Goal: Task Accomplishment & Management: Complete application form

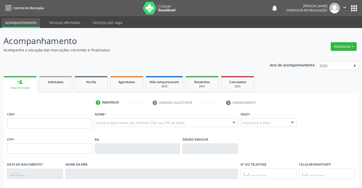
click at [31, 123] on input "text" at bounding box center [49, 123] width 85 height 10
type input "708 7051 8464 2394"
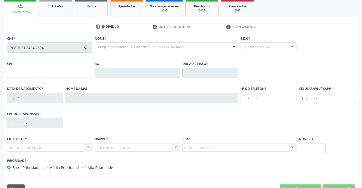
type input "1117747212"
type input "29/05/1982"
type input "(74) 99948-9959"
type input "S/N"
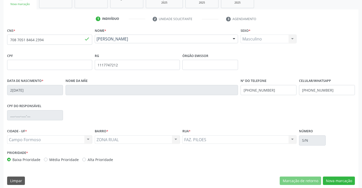
scroll to position [88, 0]
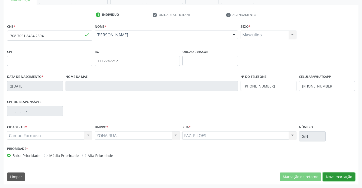
click at [331, 172] on button "Nova marcação" at bounding box center [339, 176] width 32 height 9
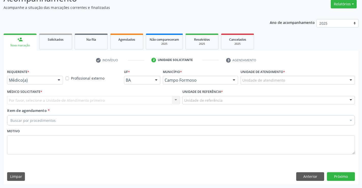
scroll to position [42, 0]
click at [55, 76] on div "Médico(a) Médico(a) Enfermeiro(a) Paciente Nenhum resultado encontrado para: " …" at bounding box center [35, 80] width 56 height 9
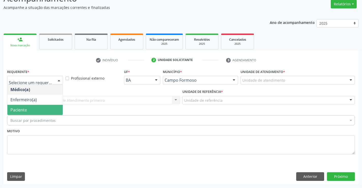
click at [31, 109] on span "Paciente" at bounding box center [34, 110] width 55 height 10
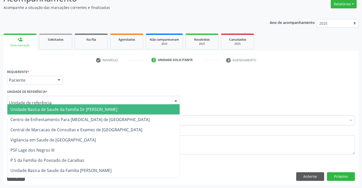
click at [72, 101] on div at bounding box center [93, 100] width 173 height 9
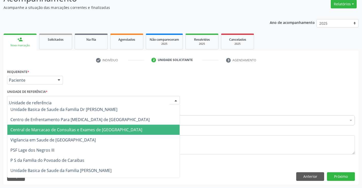
click at [67, 128] on span "Central de Marcacao de Consultas e Exames de [GEOGRAPHIC_DATA]" at bounding box center [76, 130] width 132 height 6
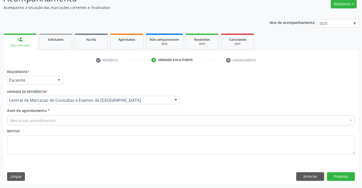
click at [83, 120] on div "Buscar por procedimentos" at bounding box center [181, 120] width 348 height 10
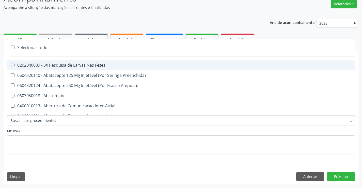
type input "B"
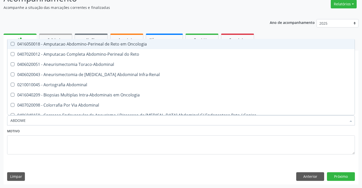
type input "ABDOMEN"
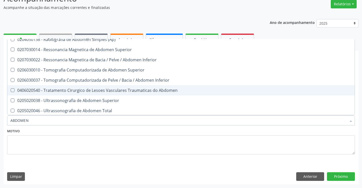
scroll to position [26, 0]
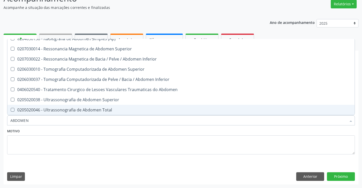
click at [90, 112] on div "0205020046 - Ultrassonografia de Abdomen Total" at bounding box center [180, 110] width 341 height 4
checkbox Total "true"
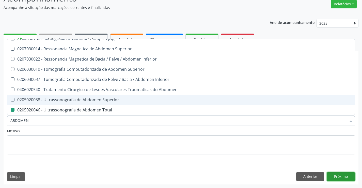
click at [333, 172] on button "Próximo" at bounding box center [341, 176] width 28 height 9
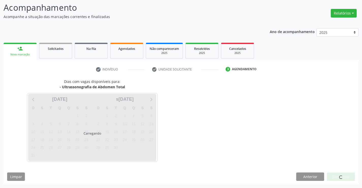
scroll to position [0, 0]
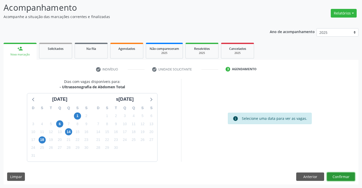
click at [346, 175] on button "Confirmar" at bounding box center [341, 176] width 28 height 9
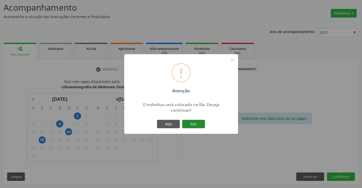
click at [200, 128] on button "Sim" at bounding box center [193, 124] width 23 height 9
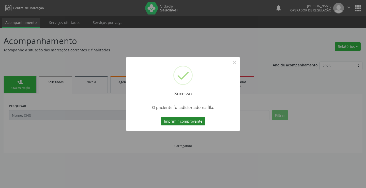
click at [191, 121] on button "Imprimir comprovante" at bounding box center [183, 121] width 44 height 9
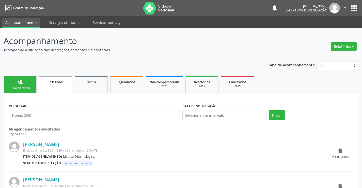
click at [26, 83] on link "person_add Nova marcação" at bounding box center [20, 84] width 33 height 17
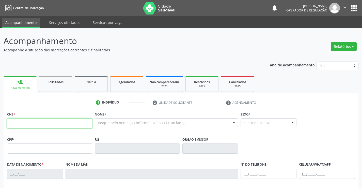
click at [31, 119] on input "text" at bounding box center [49, 123] width 85 height 10
click at [28, 123] on input "text" at bounding box center [49, 123] width 85 height 10
click at [29, 125] on input "text" at bounding box center [49, 123] width 85 height 10
type input "706 3091 7246 4780"
type input "2116891906"
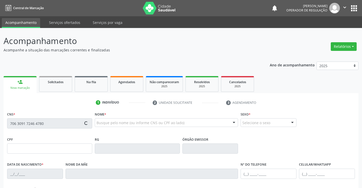
type input "SP"
type input "[DATE]"
type input "[PERSON_NAME]"
type input "[PHONE_NUMBER]"
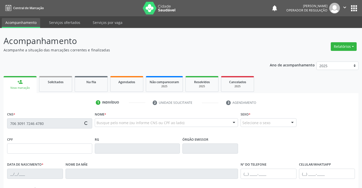
type input "399.425.465-53"
type input "SN"
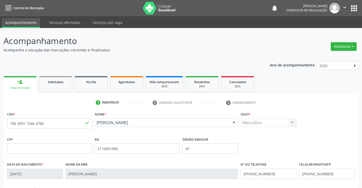
scroll to position [76, 0]
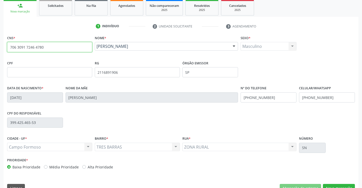
click at [74, 48] on input "706 3091 7246 4780" at bounding box center [49, 47] width 85 height 10
click at [122, 9] on link "Agendados" at bounding box center [126, 8] width 33 height 16
select select "7"
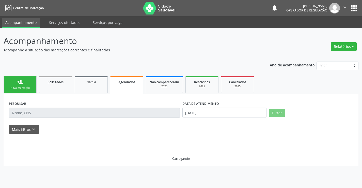
scroll to position [0, 0]
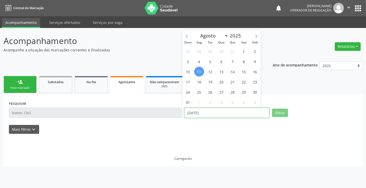
click at [208, 113] on input "[DATE]" at bounding box center [226, 112] width 85 height 10
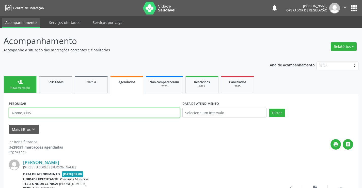
click at [119, 111] on input "text" at bounding box center [94, 112] width 171 height 10
paste input "706 3091 7246 4780"
type input "706 3091 7246 4780"
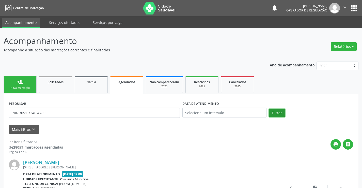
click at [279, 113] on button "Filtrar" at bounding box center [277, 112] width 16 height 9
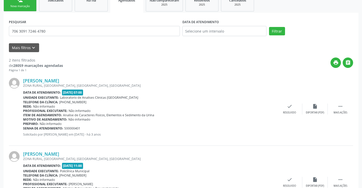
scroll to position [45, 0]
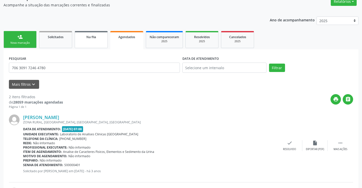
click at [88, 38] on span "Na fila" at bounding box center [91, 37] width 10 height 4
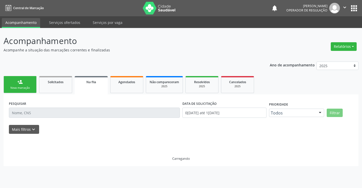
scroll to position [0, 0]
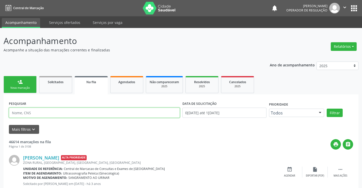
click at [38, 112] on input "text" at bounding box center [94, 112] width 171 height 10
paste input "706 3091 7246 4780"
type input "706 3091 7246 4780"
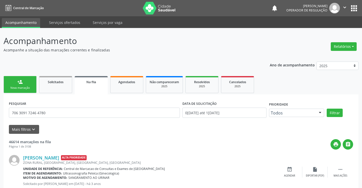
click at [326, 113] on div "Filtrar" at bounding box center [339, 112] width 29 height 9
click at [328, 113] on button "Filtrar" at bounding box center [335, 112] width 16 height 9
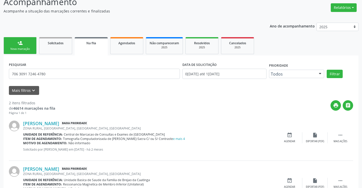
scroll to position [66, 0]
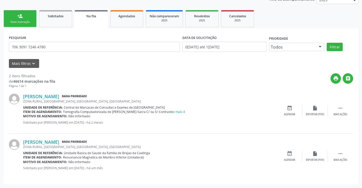
click at [259, 17] on ul "person_add Nova marcação Solicitados Na fila Agendados Não compareceram 2025 Re…" at bounding box center [181, 19] width 355 height 20
click at [241, 18] on div "Cancelados" at bounding box center [237, 15] width 25 height 5
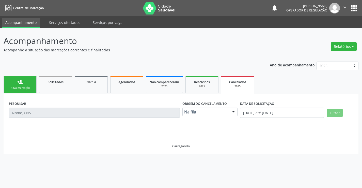
scroll to position [0, 0]
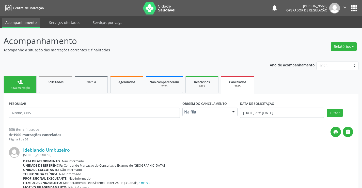
click at [25, 88] on div "Nova marcação" at bounding box center [19, 88] width 25 height 4
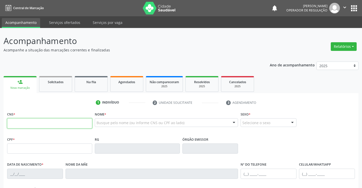
click at [49, 122] on input "text" at bounding box center [49, 123] width 85 height 10
type input "707 4060 1130 1574"
type input "30805716361"
type input "[DATE]"
type input "[PHONE_NUMBER]"
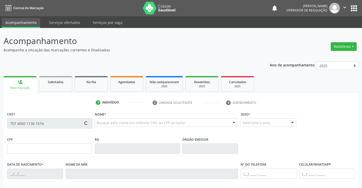
type input "[PHONE_NUMBER]"
type input "123.140.785-94"
type input "67"
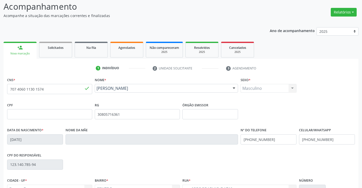
scroll to position [88, 0]
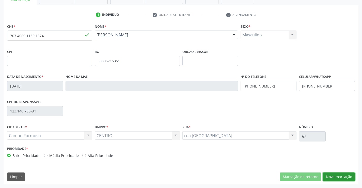
click at [335, 176] on button "Nova marcação" at bounding box center [339, 176] width 32 height 9
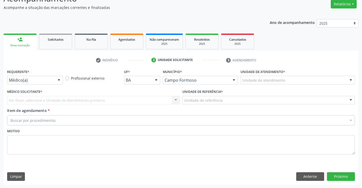
scroll to position [42, 0]
click at [57, 84] on div "Médico(a) Médico(a) Enfermeiro(a) Paciente Nenhum resultado encontrado para: " …" at bounding box center [35, 80] width 56 height 9
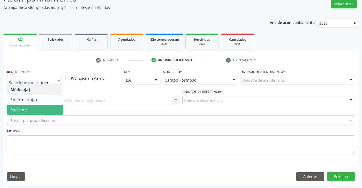
click at [38, 110] on span "Paciente" at bounding box center [34, 110] width 55 height 10
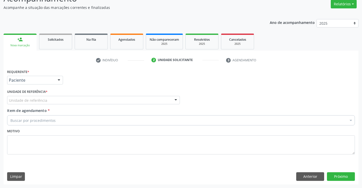
click at [80, 101] on div "Unidade de referência" at bounding box center [93, 100] width 173 height 9
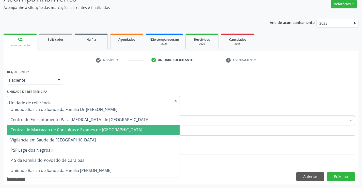
click at [82, 127] on span "Central de Marcacao de Consultas e Exames de [GEOGRAPHIC_DATA]" at bounding box center [76, 130] width 132 height 6
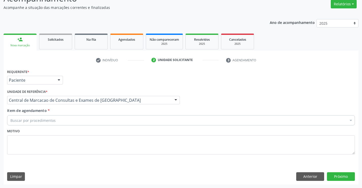
click at [93, 117] on div "Buscar por procedimentos" at bounding box center [181, 120] width 348 height 10
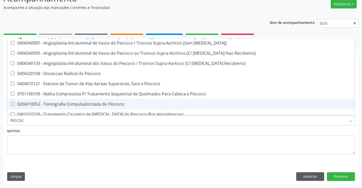
scroll to position [0, 0]
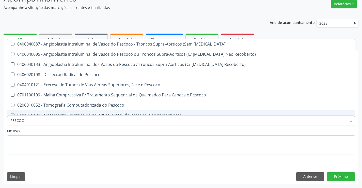
click at [41, 122] on input "PESCOC" at bounding box center [178, 120] width 336 height 10
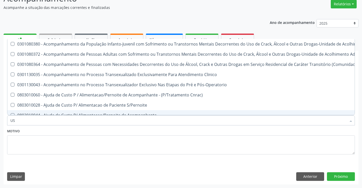
type input "USG"
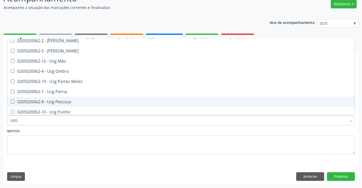
scroll to position [76, 0]
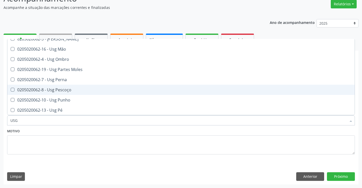
drag, startPoint x: 69, startPoint y: 90, endPoint x: 63, endPoint y: 98, distance: 9.8
click at [69, 90] on div "0205020062-8 - Usg Pescoço" at bounding box center [180, 90] width 341 height 4
checkbox Pescoço "true"
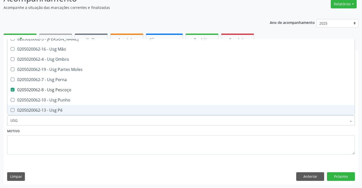
click at [52, 121] on input "USG" at bounding box center [178, 120] width 336 height 10
type input "AB"
checkbox Pescoço "false"
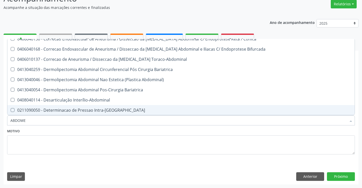
scroll to position [26, 0]
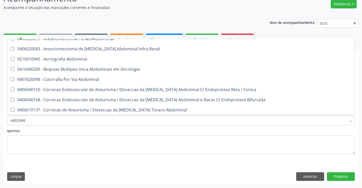
type input "ABDOMEN"
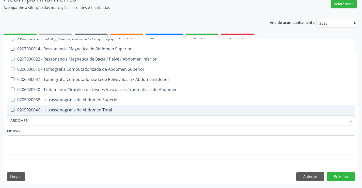
click at [66, 111] on div "0205020046 - Ultrassonografia de Abdomen Total" at bounding box center [180, 110] width 341 height 4
checkbox Total "true"
click at [343, 177] on button "Próximo" at bounding box center [341, 176] width 28 height 9
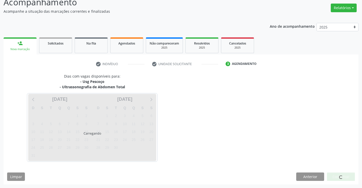
scroll to position [0, 0]
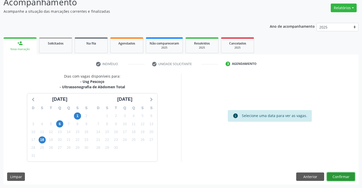
click at [349, 175] on button "Confirmar" at bounding box center [341, 176] width 28 height 9
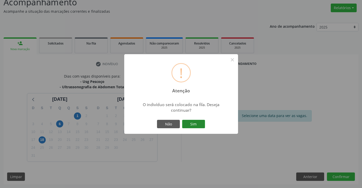
click at [193, 122] on button "Sim" at bounding box center [193, 124] width 23 height 9
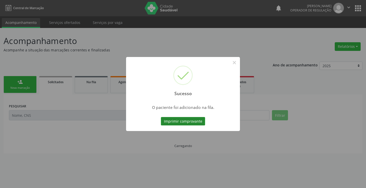
click at [192, 119] on button "Imprimir comprovante" at bounding box center [183, 121] width 44 height 9
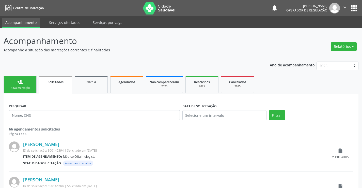
click at [21, 87] on div "Nova marcação" at bounding box center [19, 88] width 25 height 4
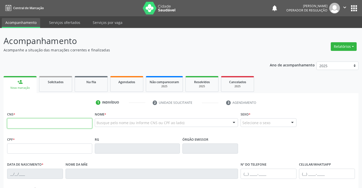
click at [24, 120] on input "text" at bounding box center [49, 123] width 85 height 10
type input "700 6019 3057 5466"
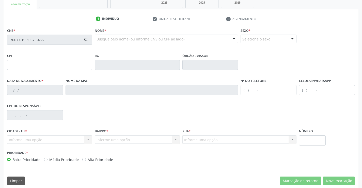
type input "30804894177"
type input "[DATE]"
type input "[PHONE_NUMBER]"
type input "121.139.845-55"
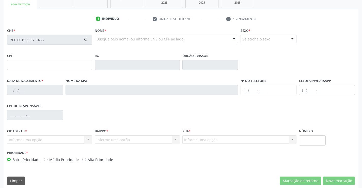
type input "S/N"
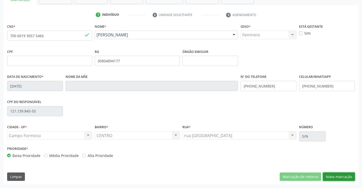
click at [337, 176] on button "Nova marcação" at bounding box center [339, 176] width 32 height 9
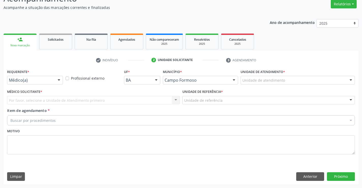
scroll to position [42, 0]
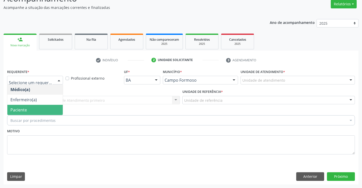
click at [36, 110] on span "Paciente" at bounding box center [34, 110] width 55 height 10
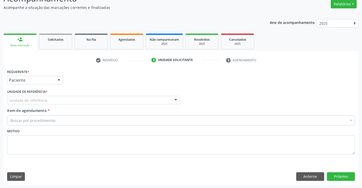
click at [112, 102] on div "Unidade de referência" at bounding box center [93, 100] width 173 height 9
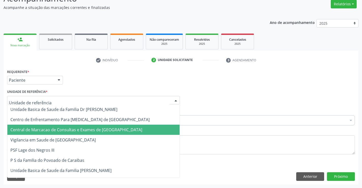
click at [110, 132] on span "Central de Marcacao de Consultas e Exames de [GEOGRAPHIC_DATA]" at bounding box center [76, 130] width 132 height 6
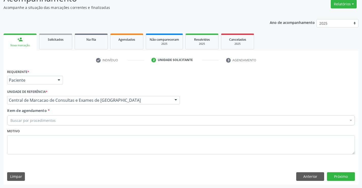
click at [125, 119] on div "Buscar por procedimentos" at bounding box center [181, 120] width 348 height 10
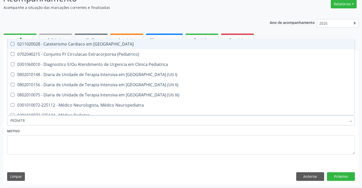
type input "PEDIATRA"
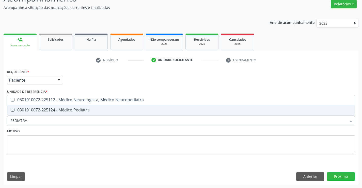
click at [66, 113] on span "0301010072-225124 - Médico Pediatra" at bounding box center [180, 110] width 347 height 10
checkbox Pediatra "true"
click at [352, 176] on button "Próximo" at bounding box center [341, 176] width 28 height 9
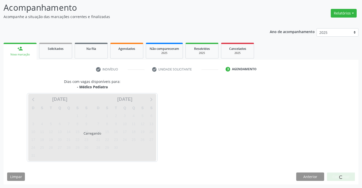
scroll to position [33, 0]
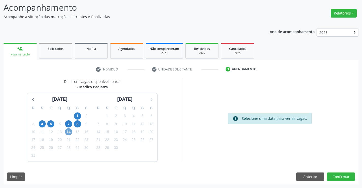
click at [65, 131] on span "14" at bounding box center [68, 131] width 7 height 7
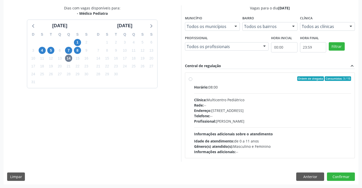
click at [204, 120] on span "Profissional:" at bounding box center [205, 121] width 22 height 5
click at [192, 81] on input "Ordem de chegada Consumidos: 3 / 15 Horário: 08:00 Clínica: Multicentro Pediátr…" at bounding box center [191, 78] width 4 height 5
radio input "true"
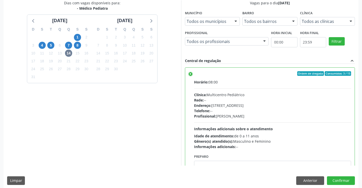
scroll to position [116, 0]
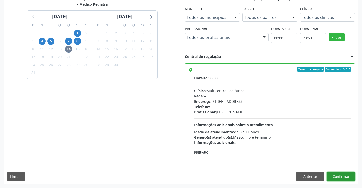
click at [347, 175] on button "Confirmar" at bounding box center [341, 176] width 28 height 9
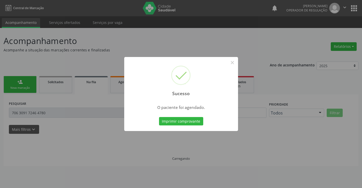
scroll to position [0, 0]
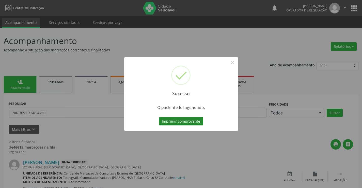
click at [179, 121] on button "Imprimir comprovante" at bounding box center [181, 121] width 44 height 9
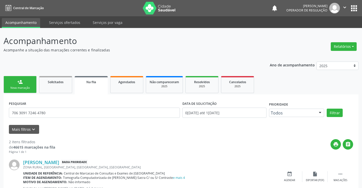
click at [18, 91] on link "person_add Nova marcação" at bounding box center [20, 84] width 33 height 17
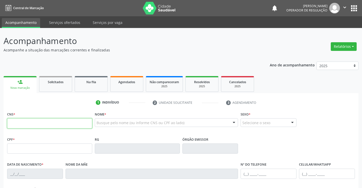
click at [22, 119] on input "text" at bounding box center [49, 123] width 85 height 10
type input "706 3091 7246 4780"
type input "2116891906"
type input "SP"
type input "[DATE]"
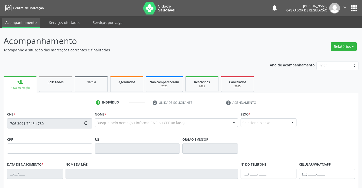
type input "[PERSON_NAME]"
type input "[PHONE_NUMBER]"
type input "399.425.465-53"
type input "SN"
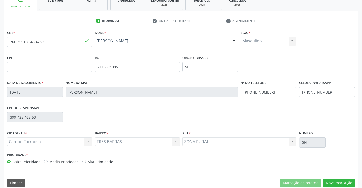
scroll to position [88, 0]
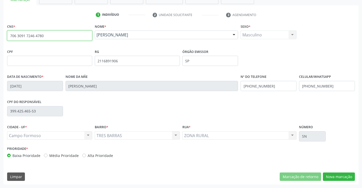
click at [41, 37] on input "706 3091 7246 4780" at bounding box center [49, 35] width 85 height 10
click at [42, 37] on input "706 3091 7246 4780" at bounding box center [49, 35] width 85 height 10
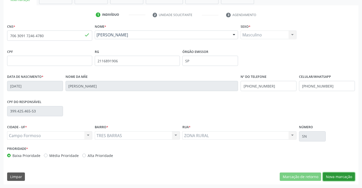
click at [338, 173] on button "Nova marcação" at bounding box center [339, 176] width 32 height 9
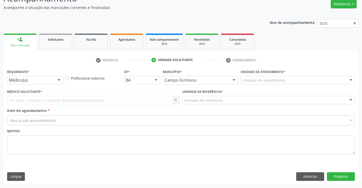
scroll to position [42, 0]
click at [61, 82] on div at bounding box center [59, 80] width 8 height 9
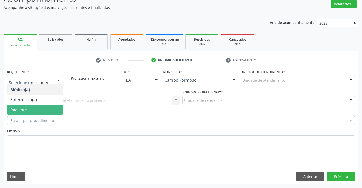
click at [35, 113] on span "Paciente" at bounding box center [34, 110] width 55 height 10
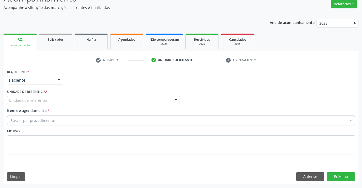
click at [70, 101] on div "Unidade de referência" at bounding box center [93, 100] width 173 height 9
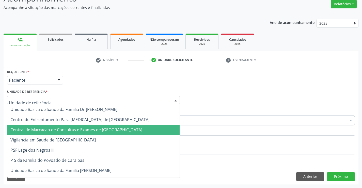
click at [71, 129] on span "Central de Marcacao de Consultas e Exames de [GEOGRAPHIC_DATA]" at bounding box center [76, 130] width 132 height 6
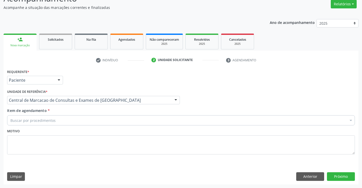
click at [75, 121] on div "Buscar por procedimentos" at bounding box center [181, 120] width 348 height 10
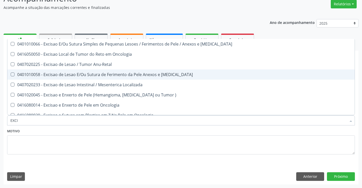
type input "EXCIS"
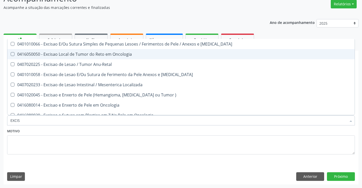
click at [113, 49] on span "0416050050 - Excisao Local de Tumor do Reto em Oncologia" at bounding box center [180, 54] width 347 height 10
checkbox Oncologia "true"
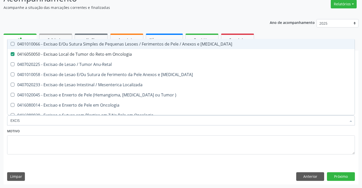
click at [118, 44] on div "0401010066 - Excisao E/Ou Sutura Simples de Pequenas Lesoes / Ferimentos de Pel…" at bounding box center [180, 44] width 341 height 4
checkbox Mucosa "true"
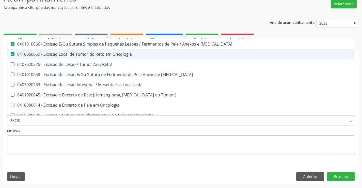
click at [114, 57] on span "0416050050 - Excisao Local de Tumor do Reto em Oncologia" at bounding box center [180, 54] width 347 height 10
checkbox Oncologia "false"
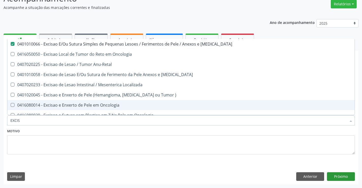
click at [342, 168] on div "Requerente * Paciente Médico(a) Enfermeiro(a) Paciente Nenhum resultado encontr…" at bounding box center [181, 126] width 355 height 116
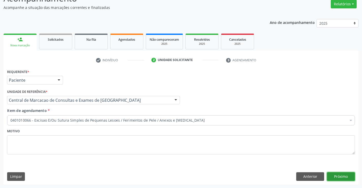
click at [343, 174] on button "Próximo" at bounding box center [341, 176] width 28 height 9
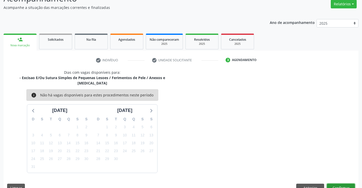
click at [342, 183] on button "Confirmar" at bounding box center [341, 187] width 28 height 9
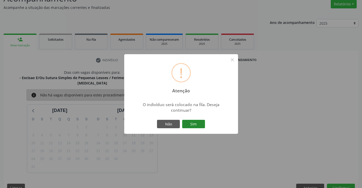
click at [193, 126] on button "Sim" at bounding box center [193, 124] width 23 height 9
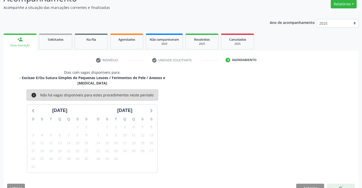
scroll to position [0, 0]
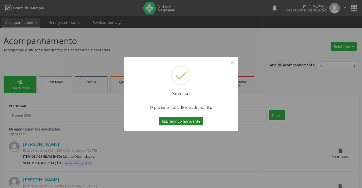
click at [174, 121] on button "Imprimir comprovante" at bounding box center [181, 121] width 44 height 9
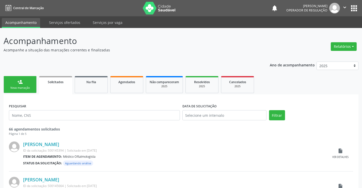
click at [345, 5] on button "" at bounding box center [345, 8] width 10 height 11
click at [334, 33] on link "Sair" at bounding box center [331, 30] width 35 height 7
